Goal: Find specific page/section: Find specific page/section

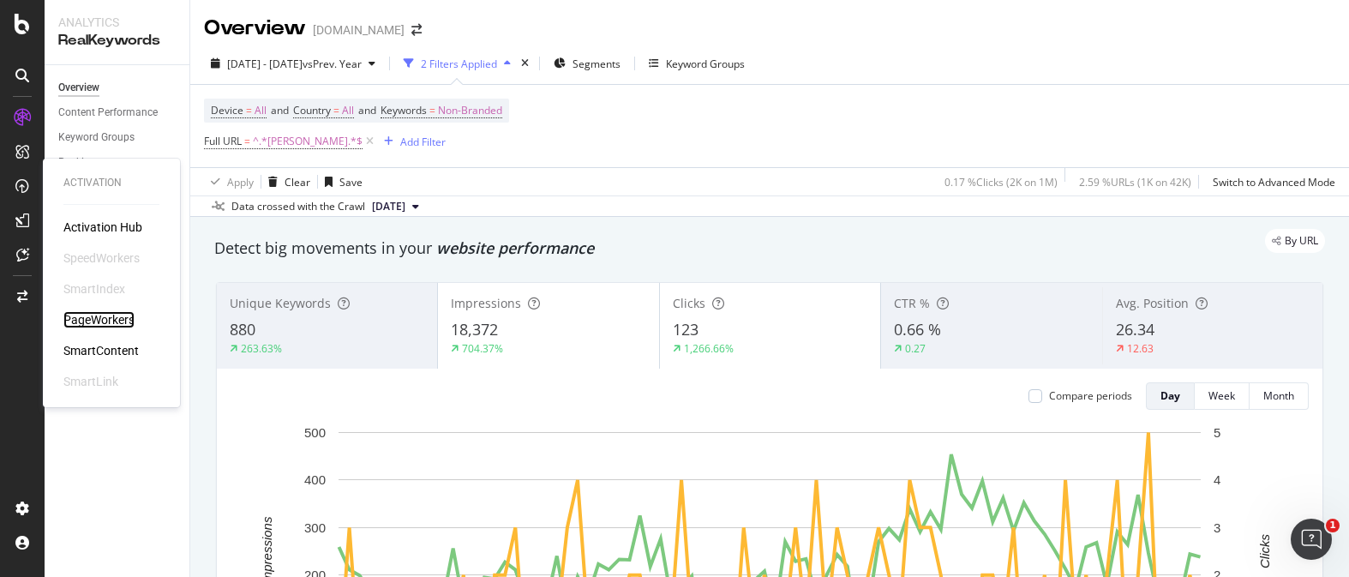
click at [108, 325] on div "PageWorkers" at bounding box center [98, 319] width 71 height 17
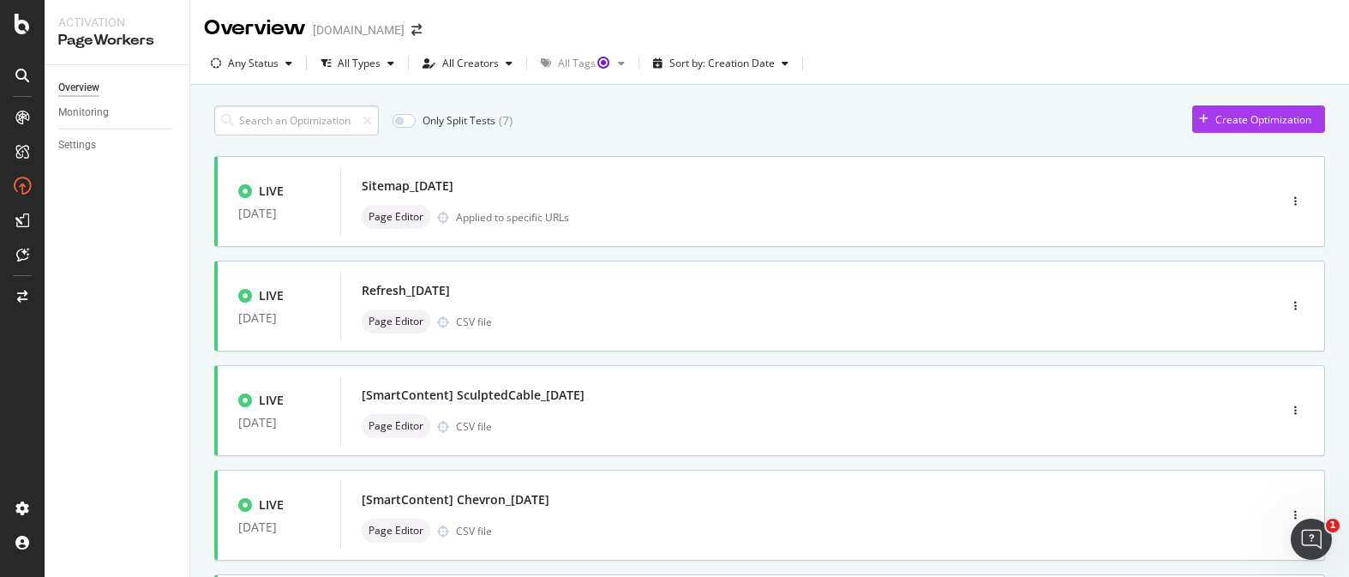
click at [297, 111] on input at bounding box center [296, 120] width 165 height 30
